Goal: Information Seeking & Learning: Learn about a topic

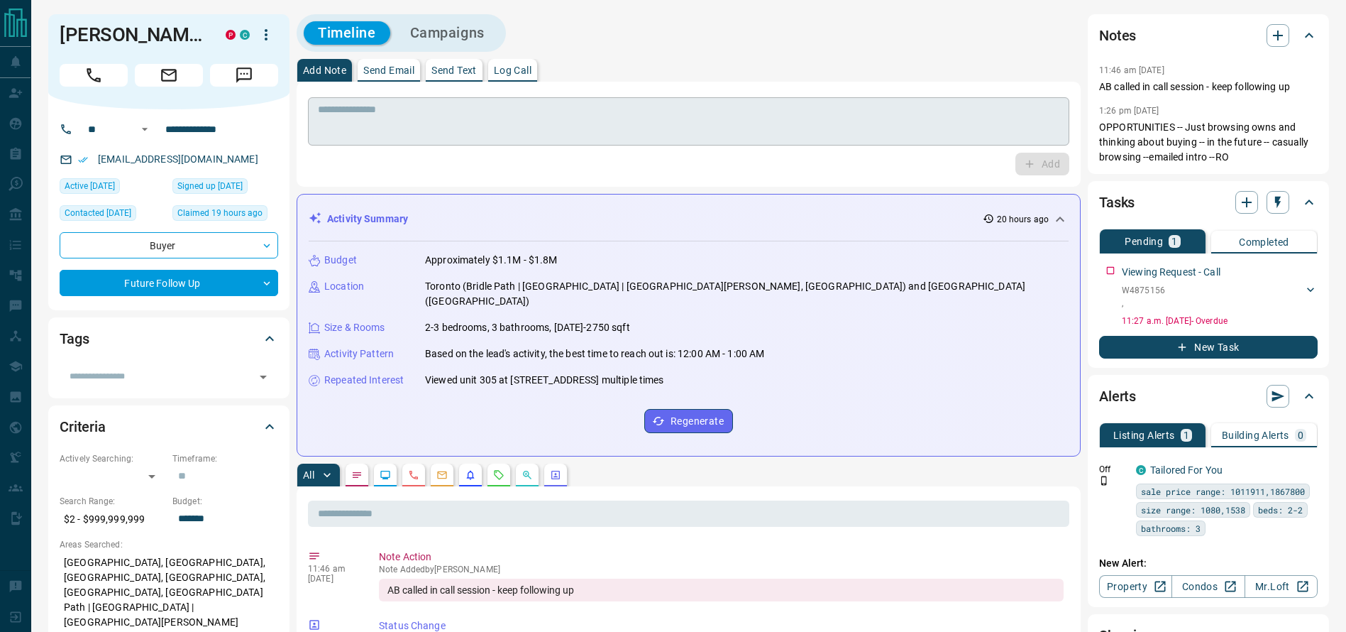
click at [772, 111] on textarea at bounding box center [689, 122] width 742 height 36
click at [1125, 67] on p "11:46 am [DATE]" at bounding box center [1131, 70] width 65 height 10
click at [815, 47] on div "Timeline Campaigns" at bounding box center [689, 33] width 784 height 38
click at [1253, 154] on p "OPPORTUNITIES -- Just browsing owns and thinking about buying -- in the future …" at bounding box center [1208, 142] width 219 height 45
click at [1185, 125] on p "OPPORTUNITIES -- Just browsing owns and thinking about buying -- in the future …" at bounding box center [1208, 142] width 219 height 45
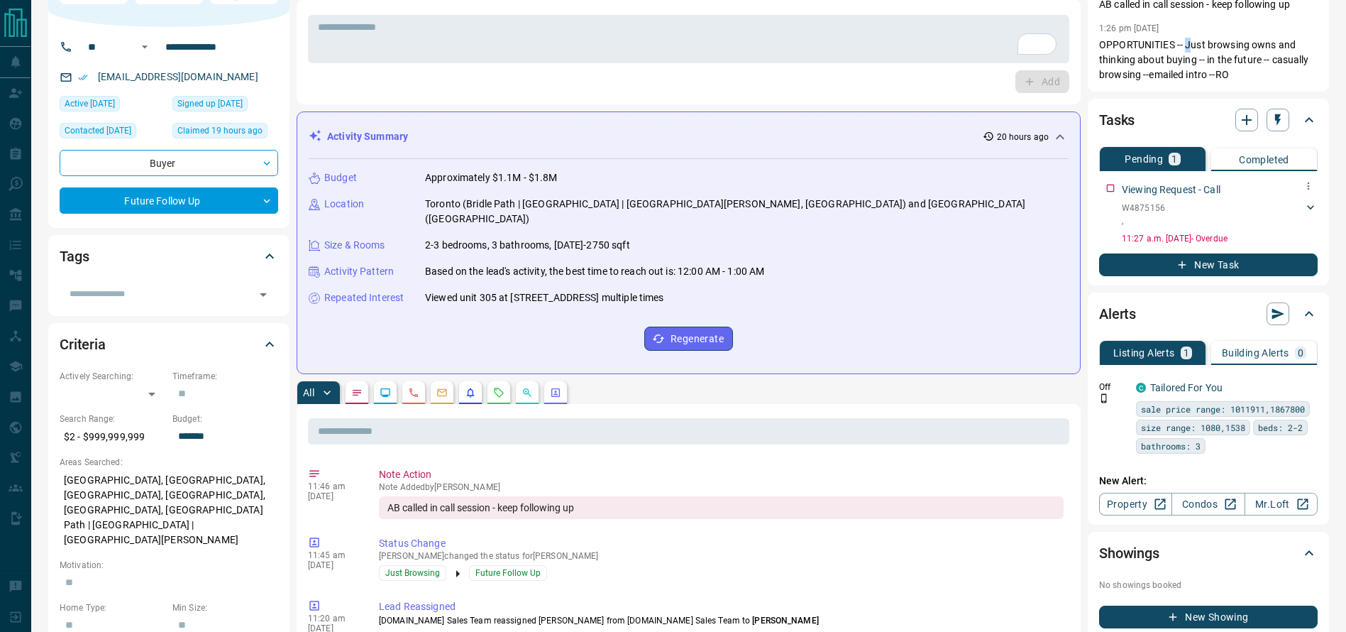
scroll to position [83, 0]
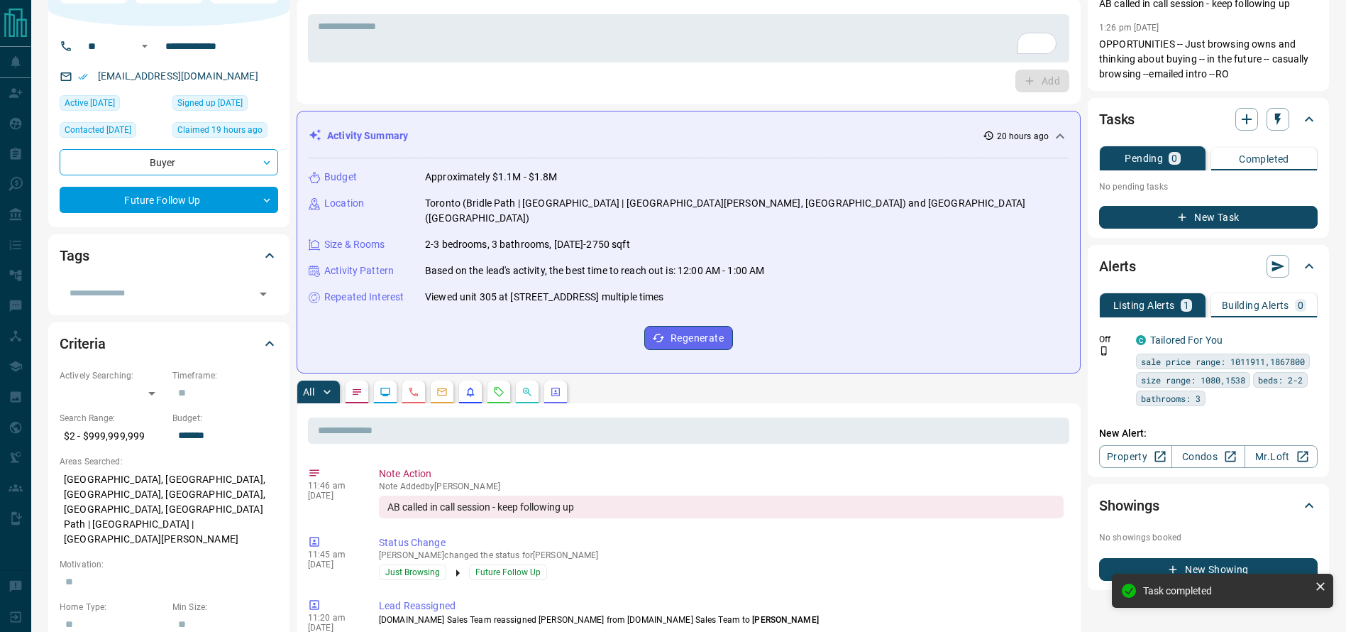
click at [923, 245] on div "Budget Approximately $1.1M - $1.8M Location [GEOGRAPHIC_DATA] (Bridle Path | [G…" at bounding box center [689, 259] width 760 height 203
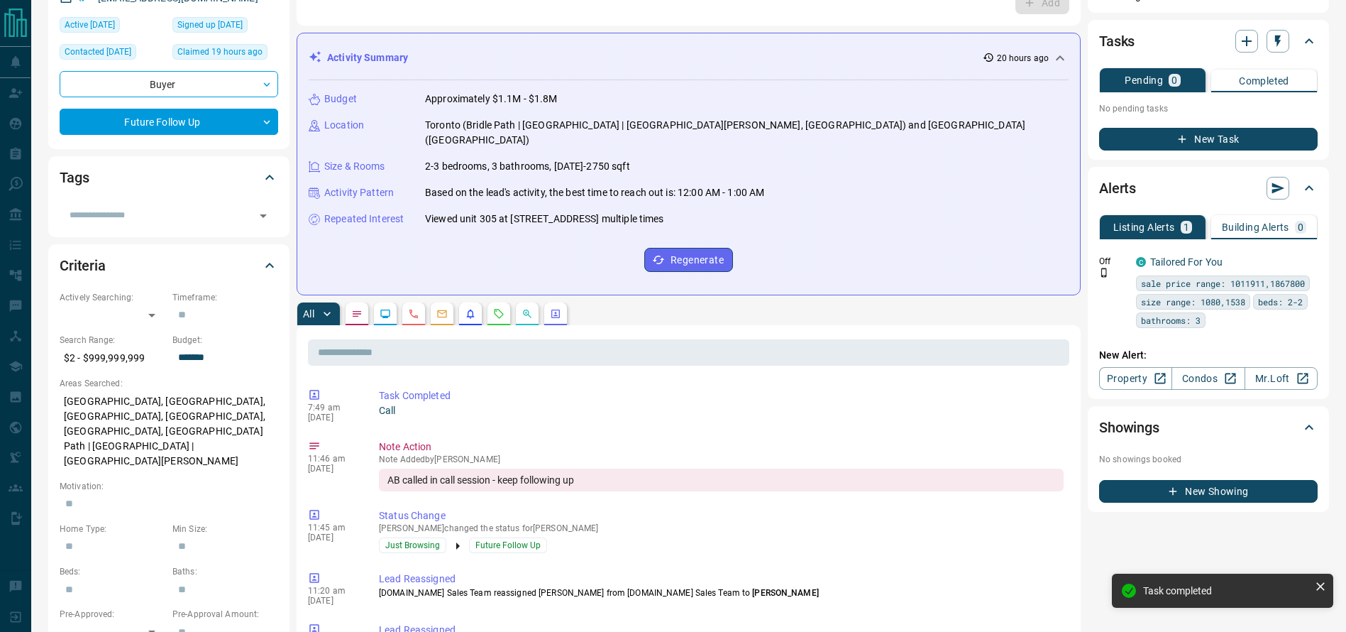
scroll to position [172, 0]
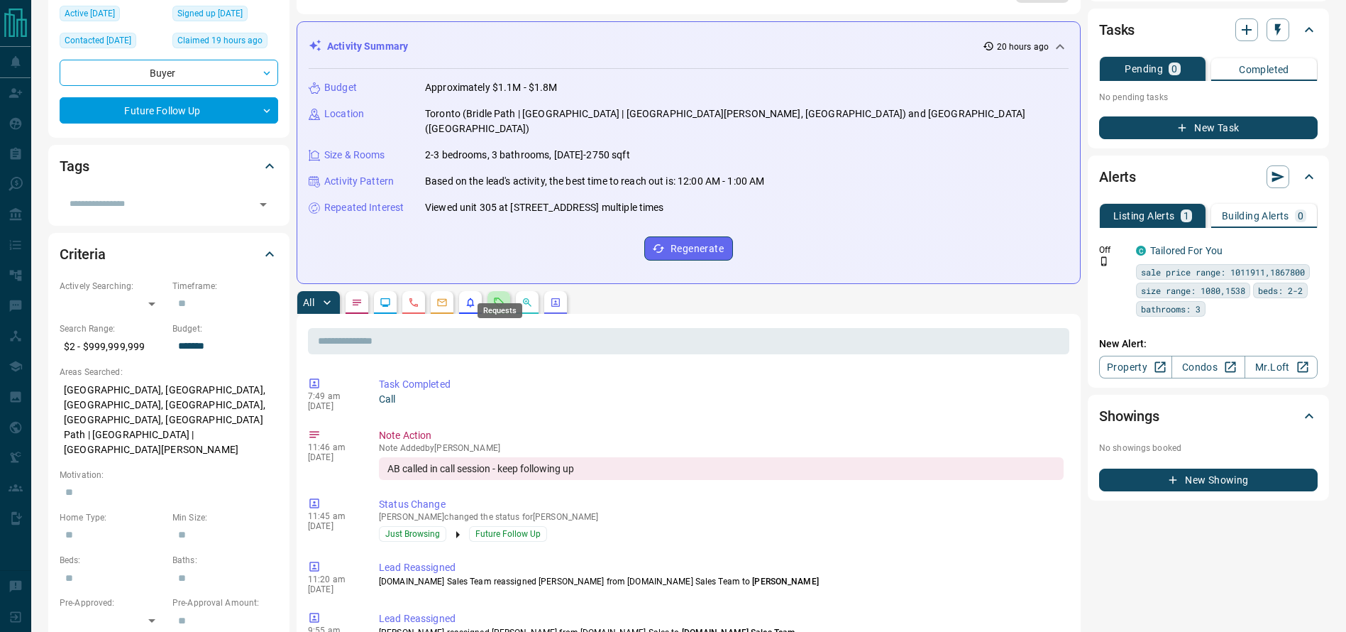
click at [504, 297] on icon "Requests" at bounding box center [499, 301] width 9 height 9
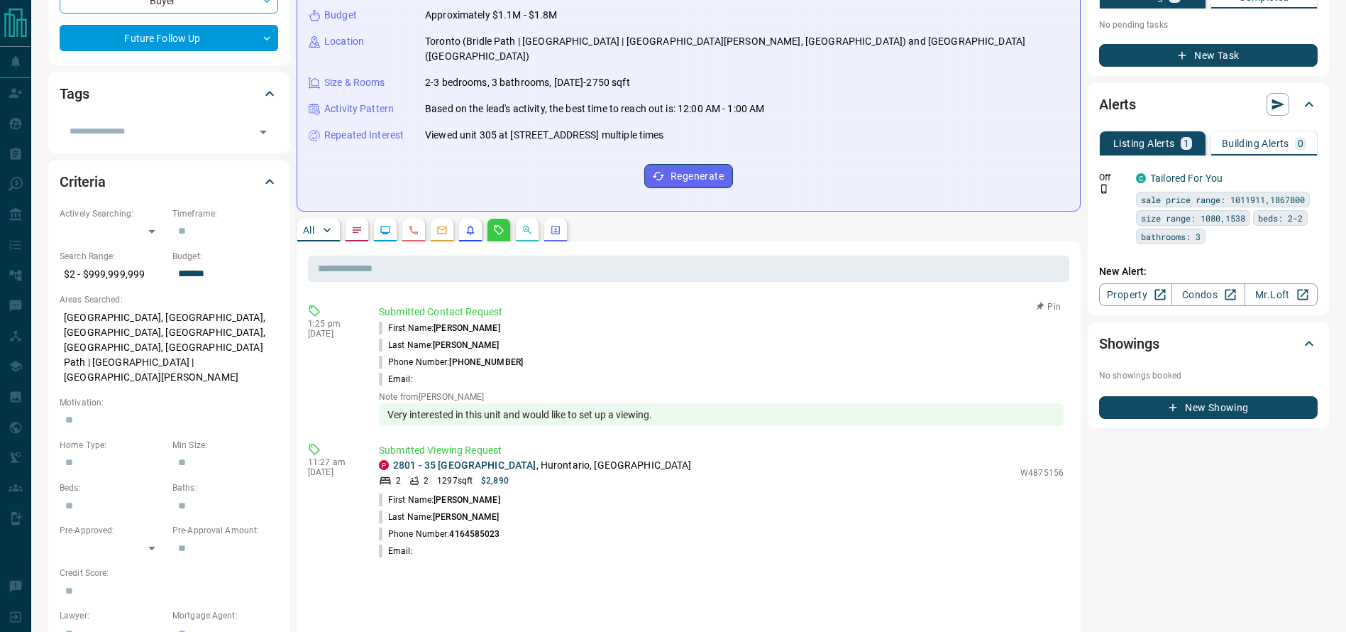
scroll to position [249, 0]
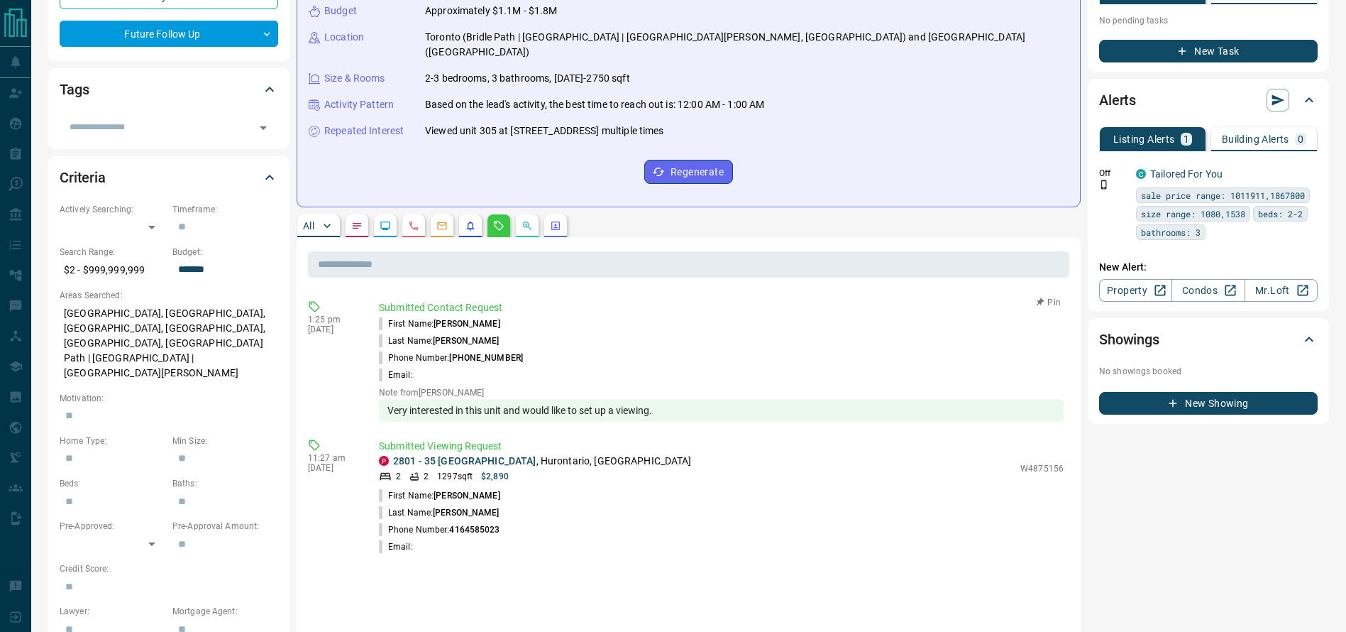
click at [651, 409] on div "1:25 pm [DATE] Submitted Contact Request First Name: [PERSON_NAME] Last Name: […" at bounding box center [688, 361] width 761 height 130
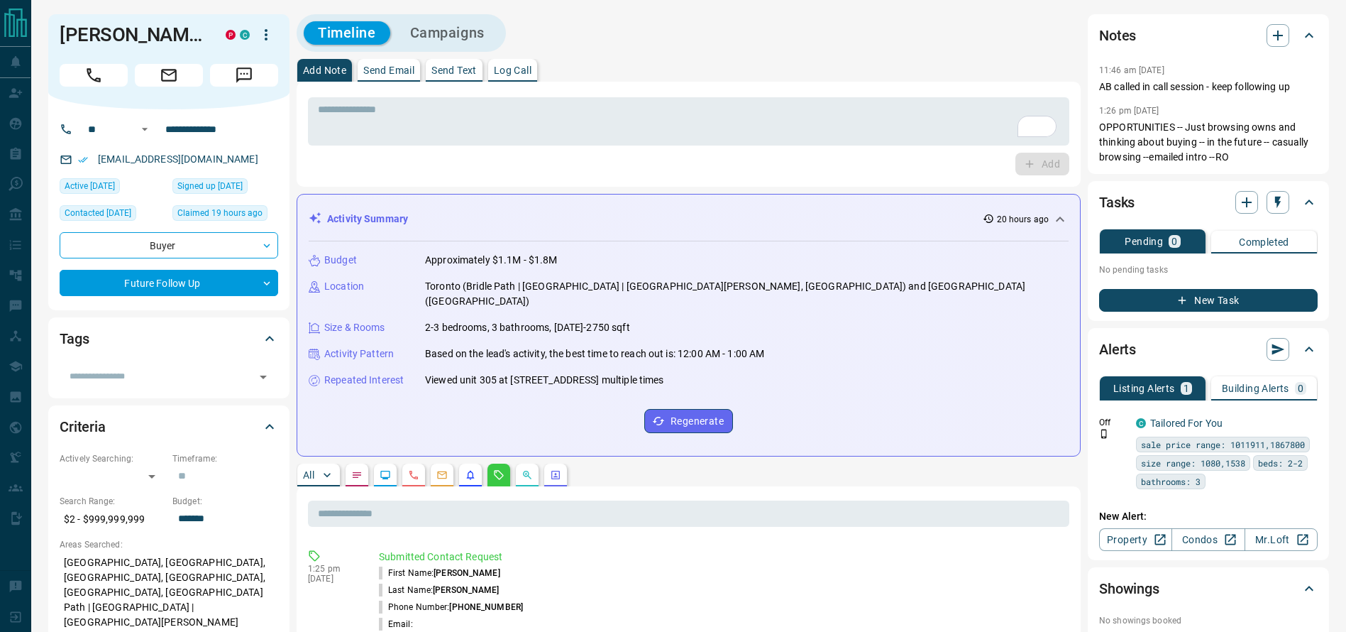
click at [578, 256] on div "Budget Approximately $1.1M - $1.8M" at bounding box center [689, 260] width 760 height 15
click at [482, 238] on hr at bounding box center [689, 236] width 760 height 9
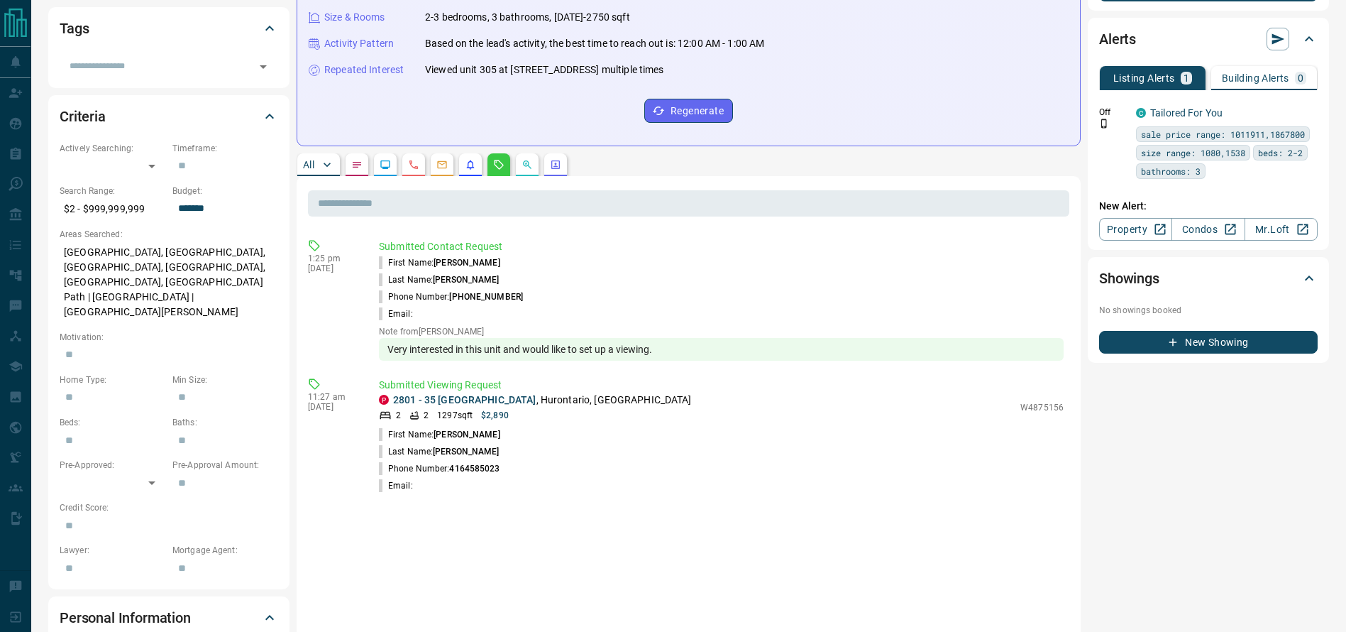
scroll to position [311, 0]
click at [375, 153] on div "All" at bounding box center [689, 164] width 784 height 23
click at [376, 153] on button "button" at bounding box center [385, 164] width 23 height 23
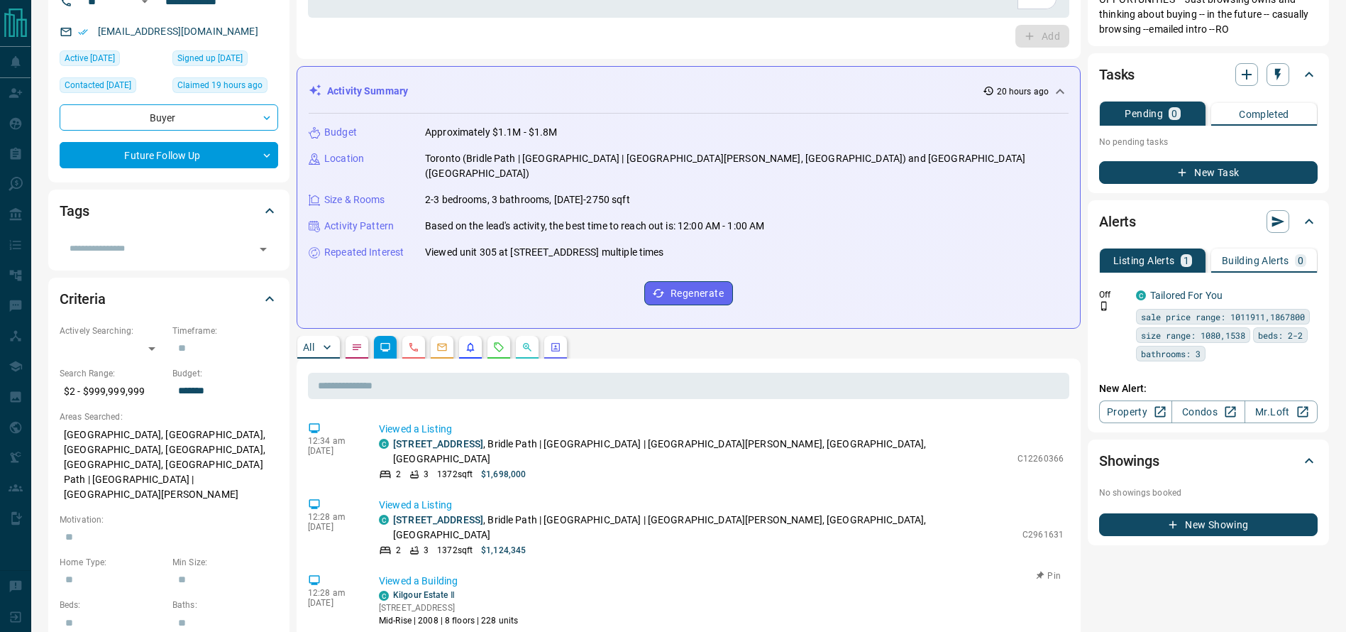
scroll to position [247, 0]
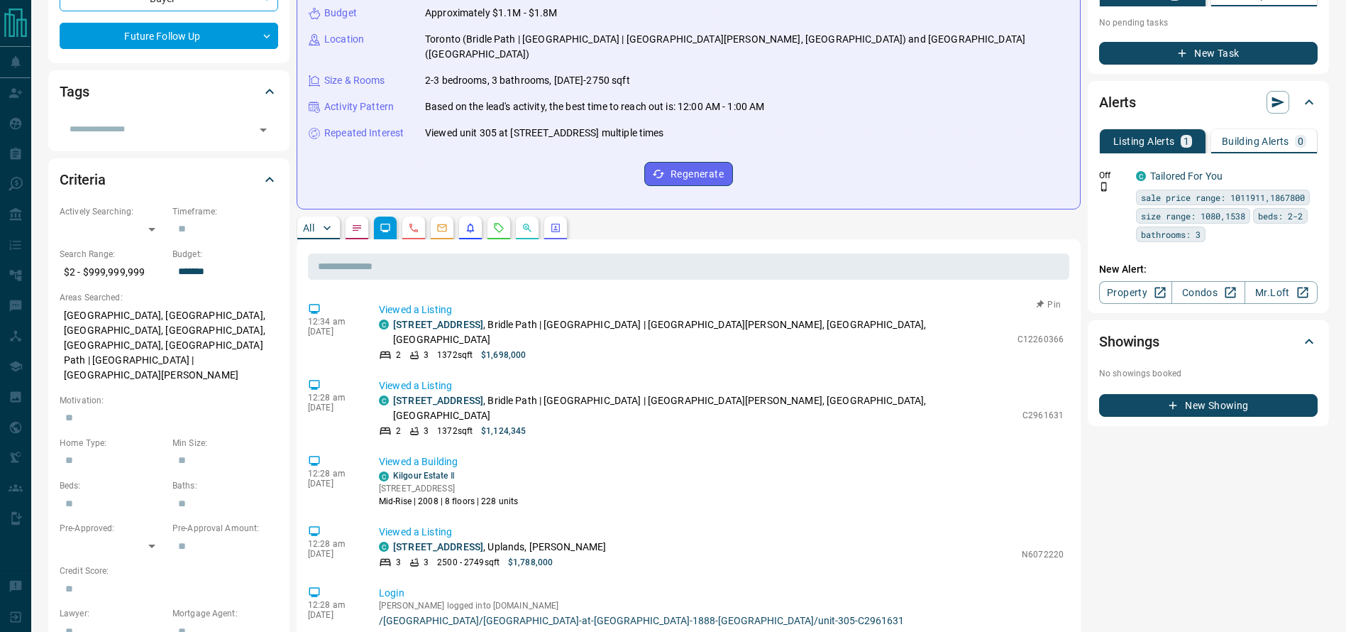
click at [631, 317] on p "[STREET_ADDRESS] Path | [GEOGRAPHIC_DATA] | [GEOGRAPHIC_DATA][PERSON_NAME], [GE…" at bounding box center [701, 332] width 617 height 30
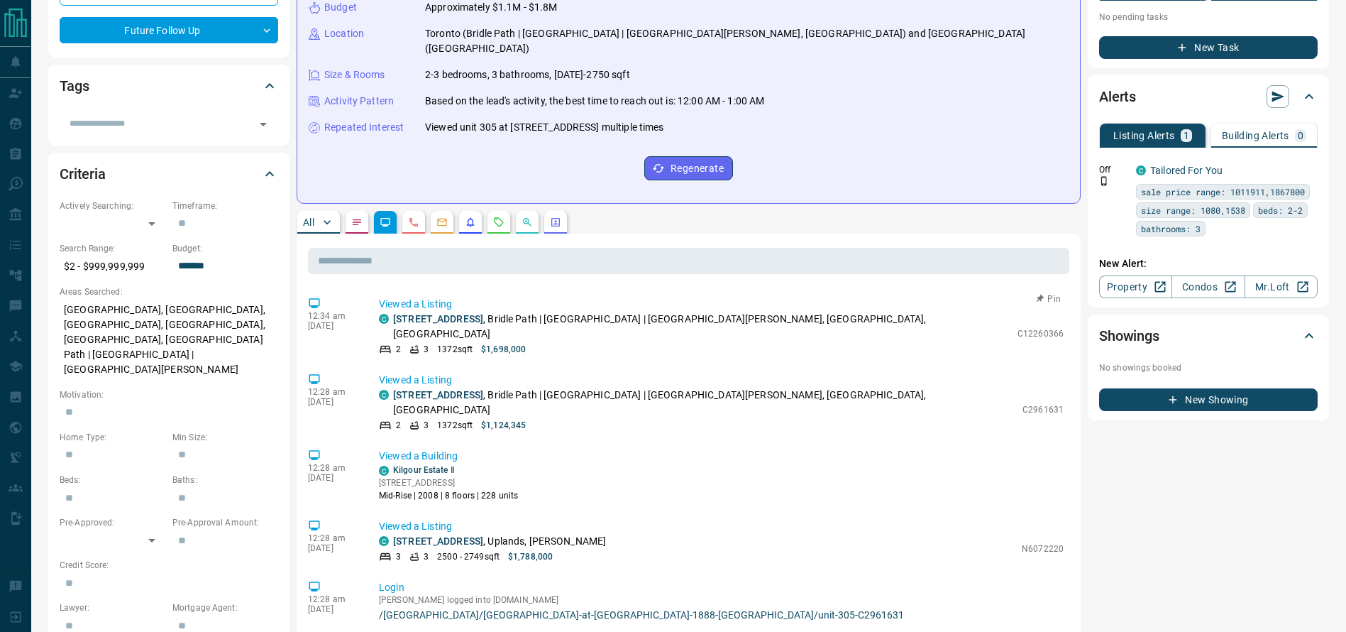
scroll to position [253, 0]
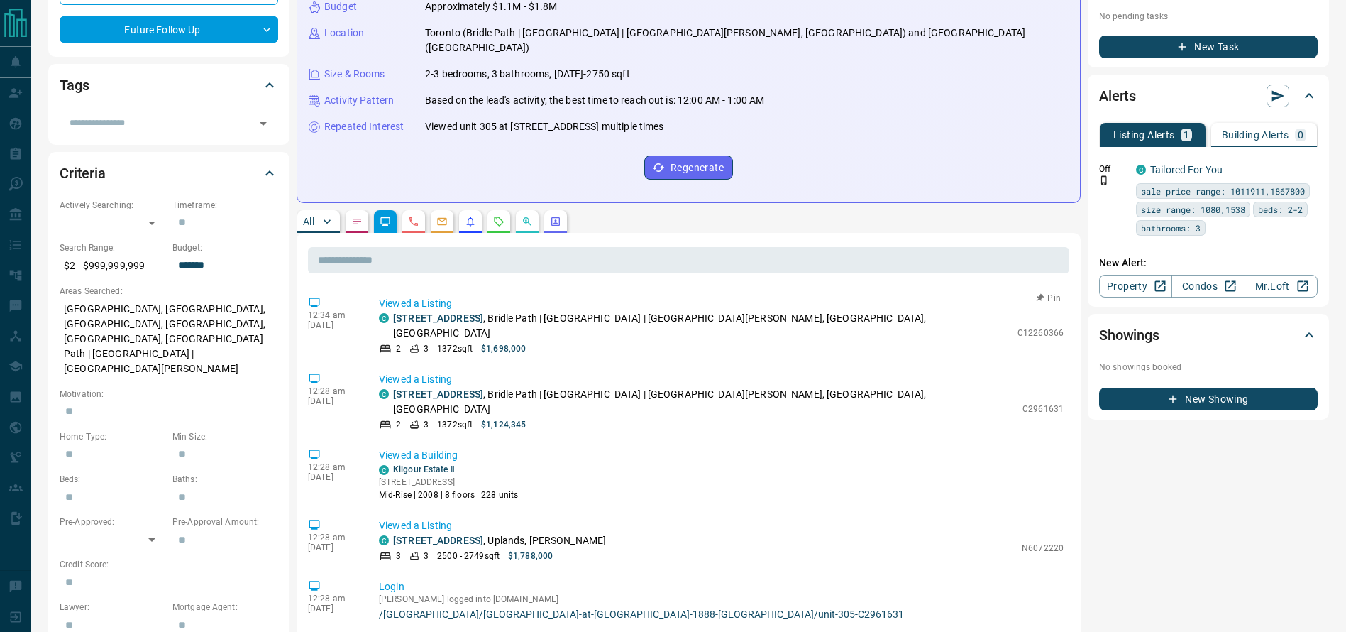
click at [783, 342] on div "2 3 1372 sqft $1,698,000" at bounding box center [695, 348] width 632 height 13
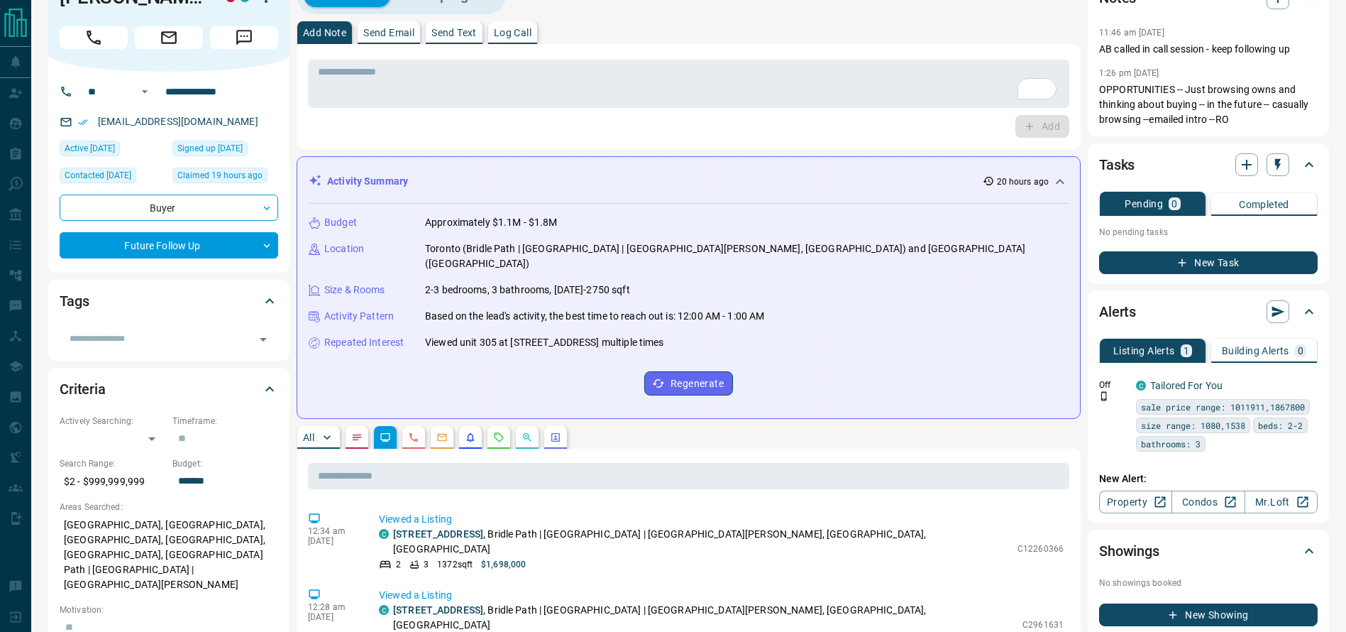
scroll to position [36, 0]
